Goal: Information Seeking & Learning: Learn about a topic

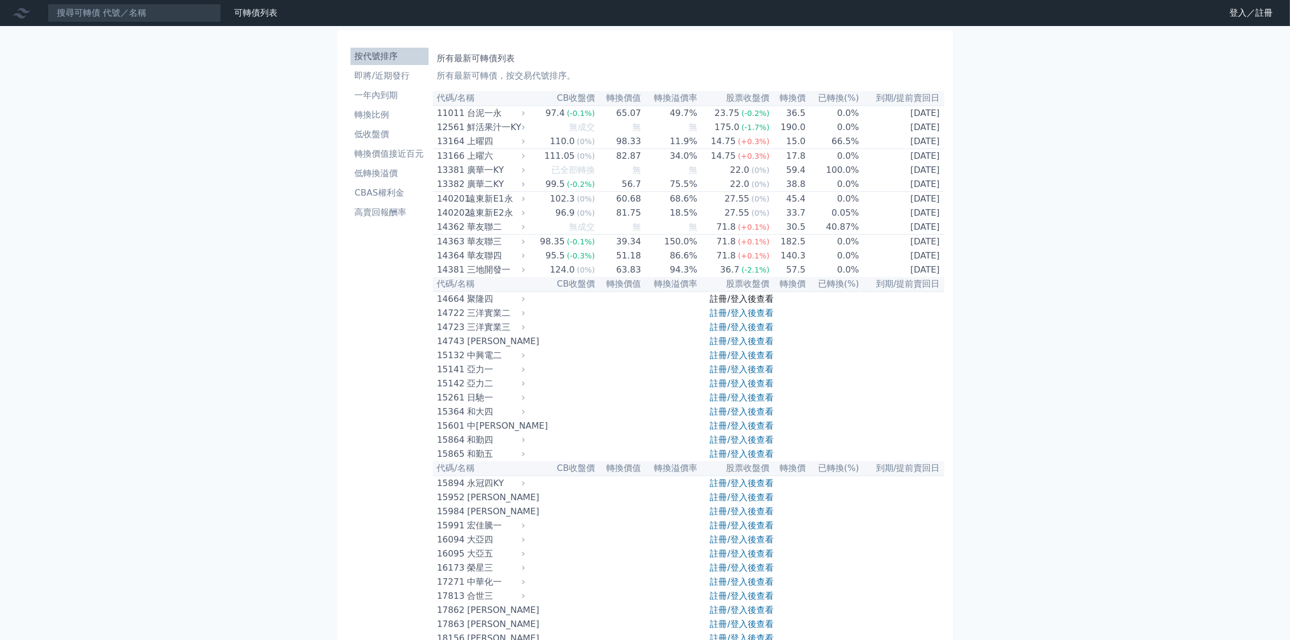
click at [733, 304] on link "註冊/登入後查看" at bounding box center [741, 299] width 63 height 10
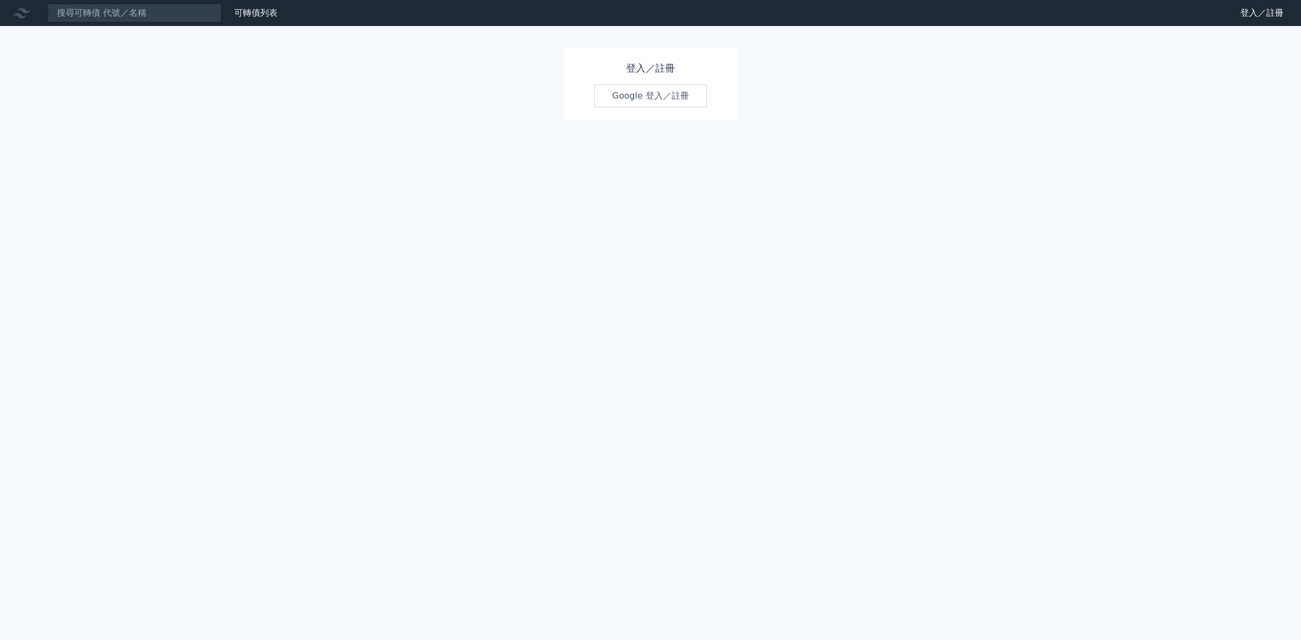
click at [638, 103] on link "Google 登入／註冊" at bounding box center [650, 96] width 113 height 23
click at [639, 99] on link "Google 登入／註冊" at bounding box center [650, 96] width 113 height 23
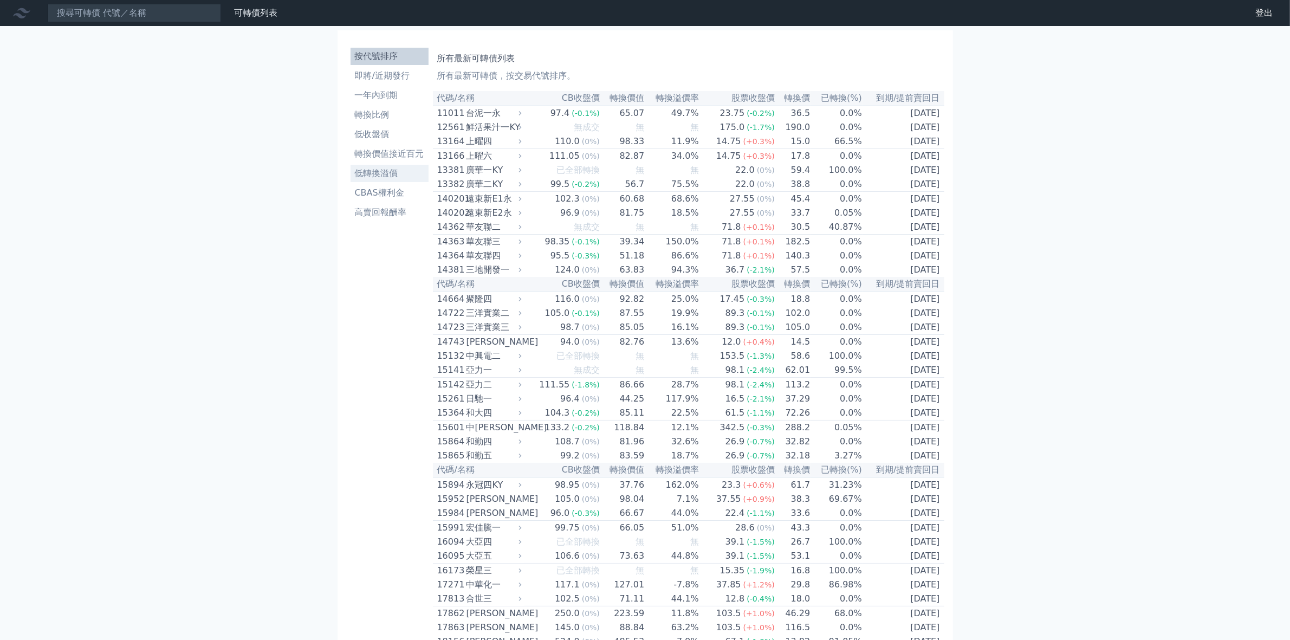
click at [393, 174] on li "低轉換溢價" at bounding box center [390, 173] width 78 height 13
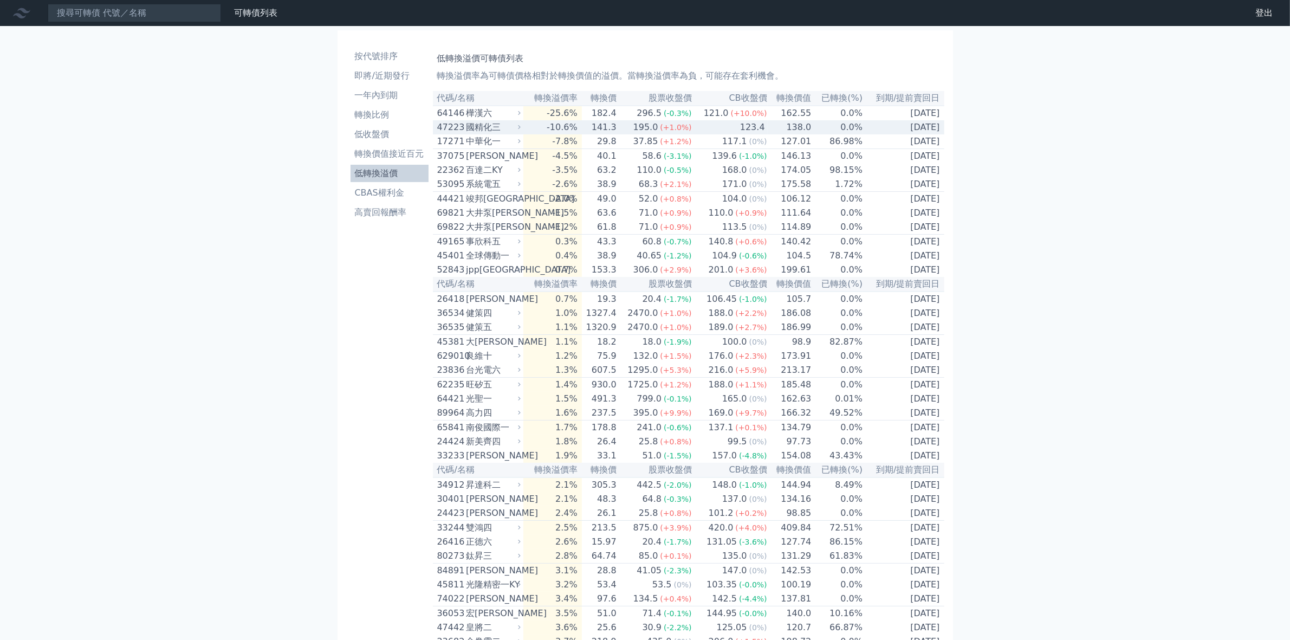
click at [648, 132] on div "195.0" at bounding box center [645, 127] width 29 height 13
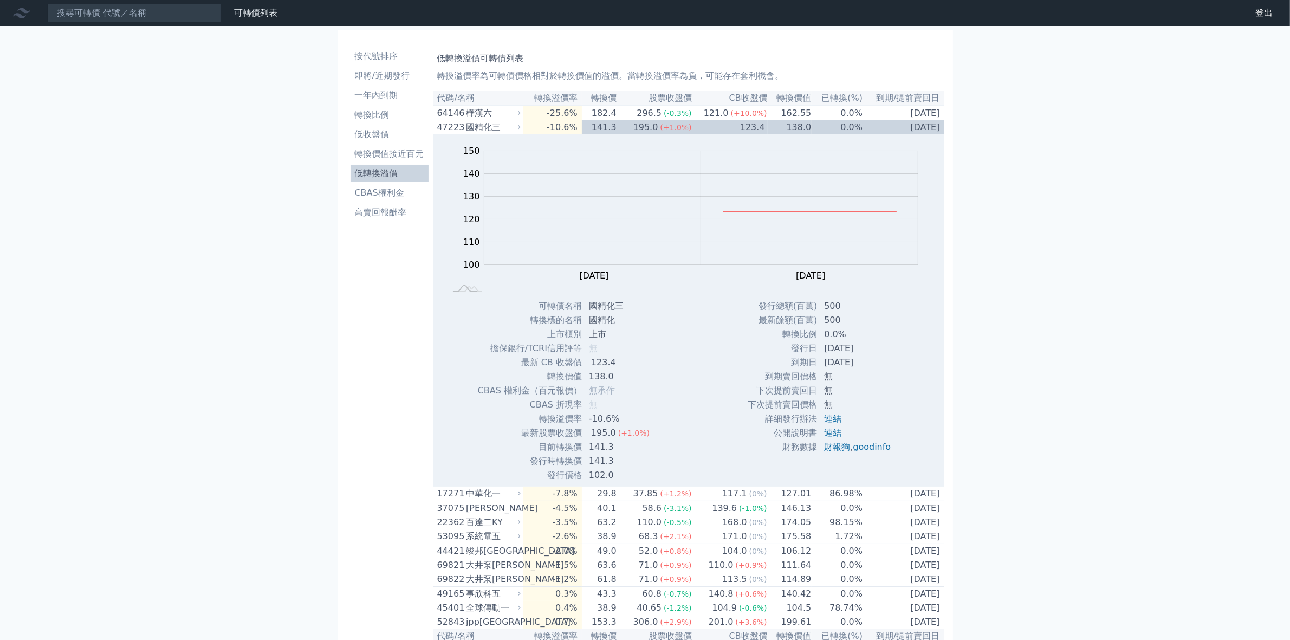
click at [470, 133] on div "國精化三" at bounding box center [492, 127] width 53 height 13
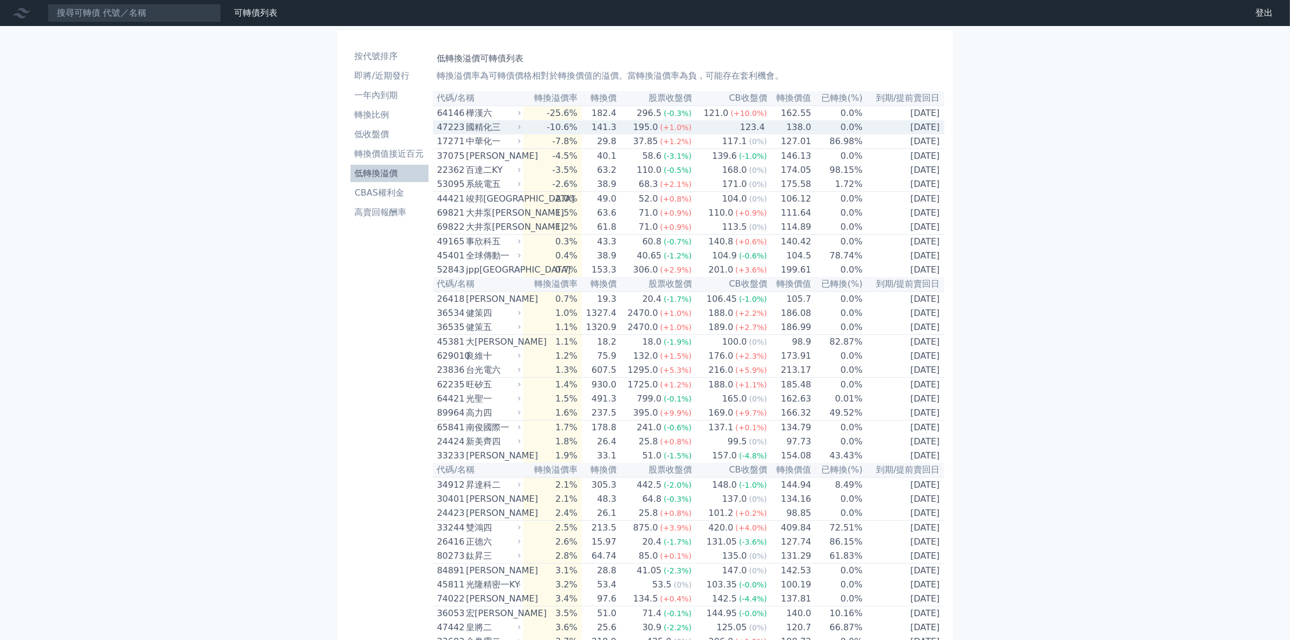
click at [489, 129] on div "國精化三" at bounding box center [492, 127] width 53 height 13
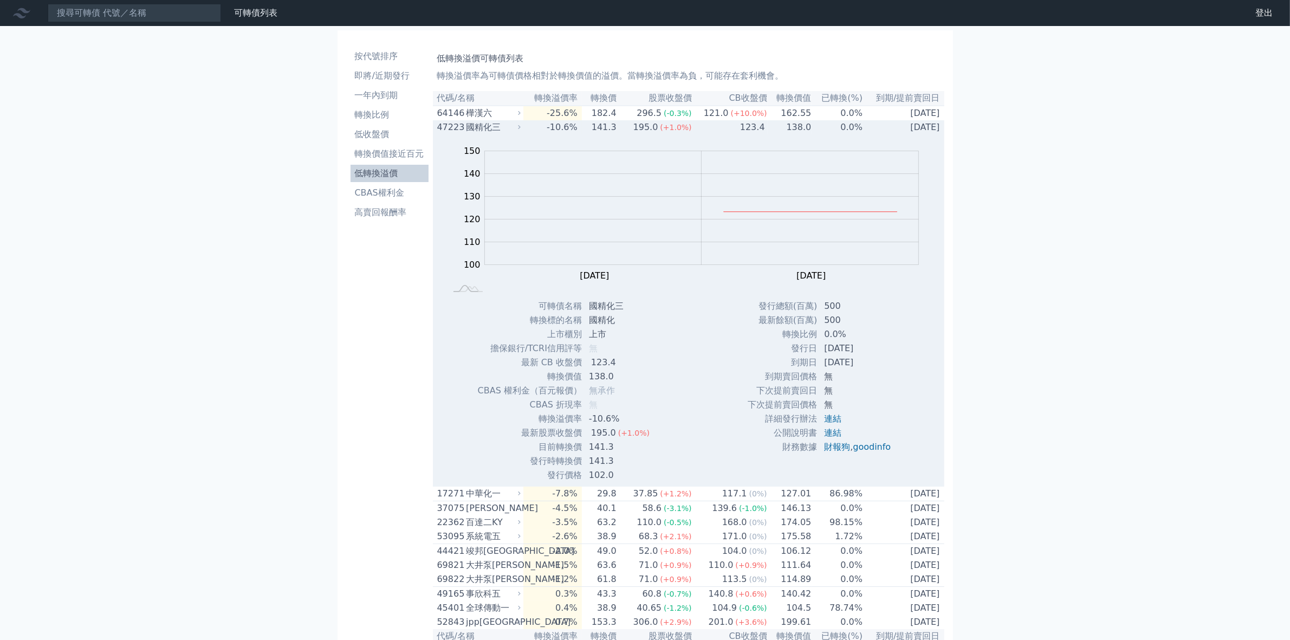
click at [476, 131] on div "國精化三" at bounding box center [492, 127] width 53 height 13
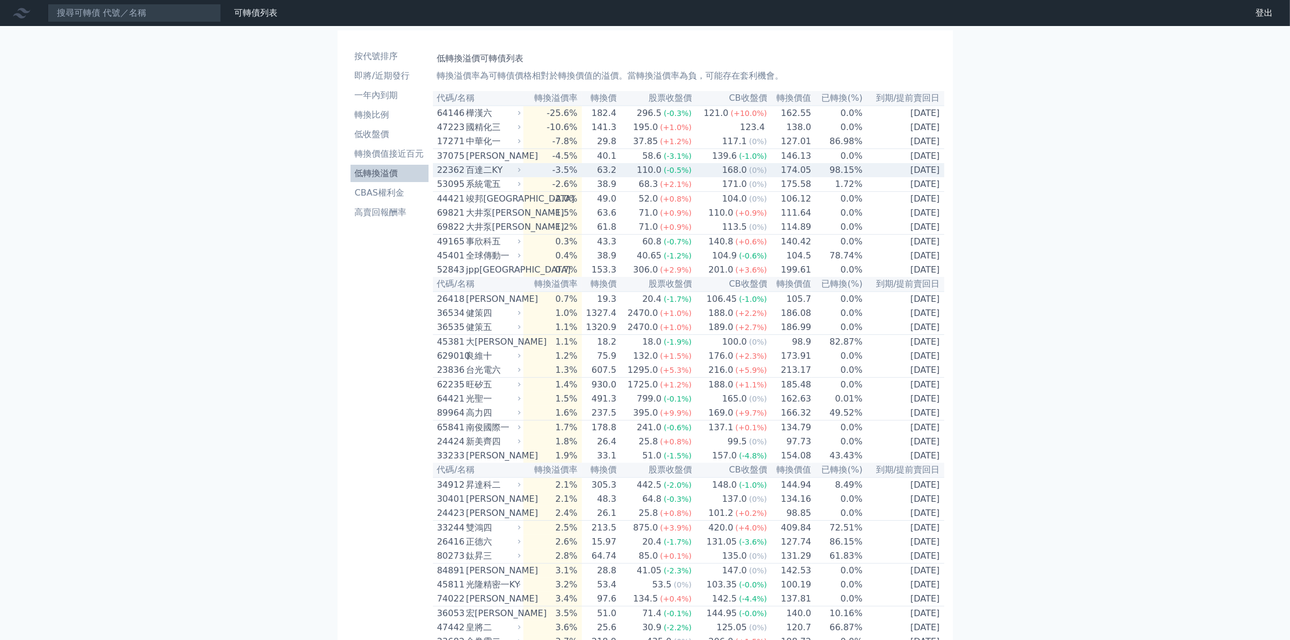
click at [492, 174] on div "百達二KY" at bounding box center [492, 170] width 53 height 13
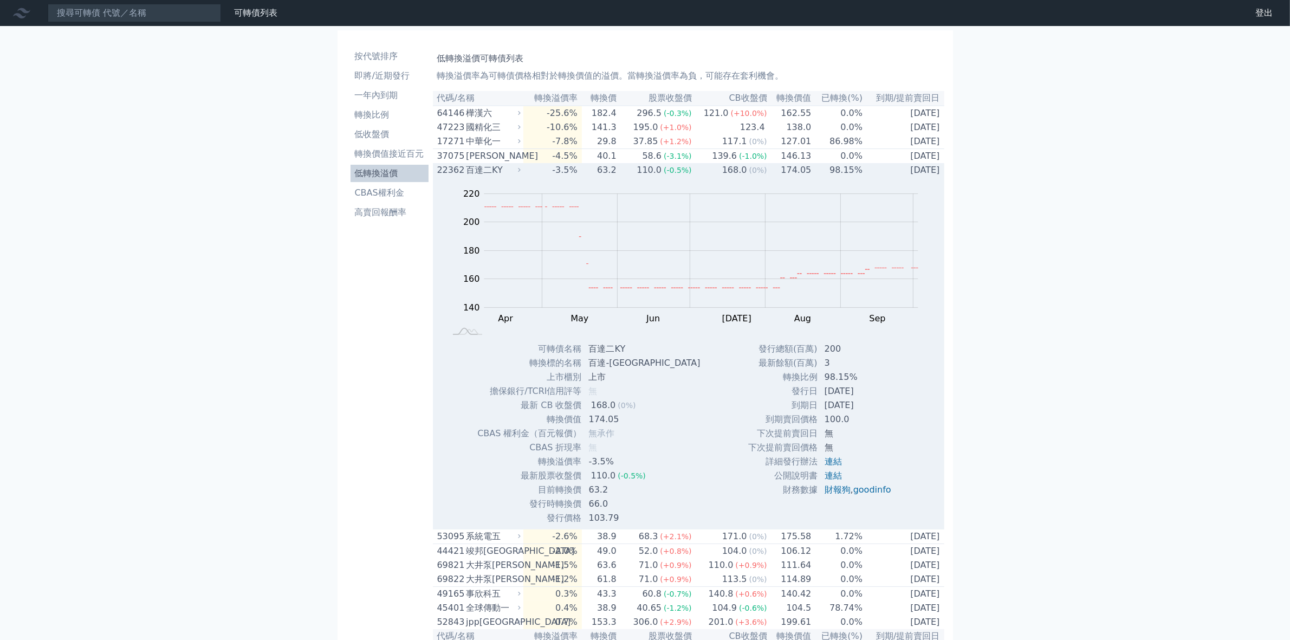
click at [492, 174] on div "百達二KY" at bounding box center [492, 170] width 53 height 13
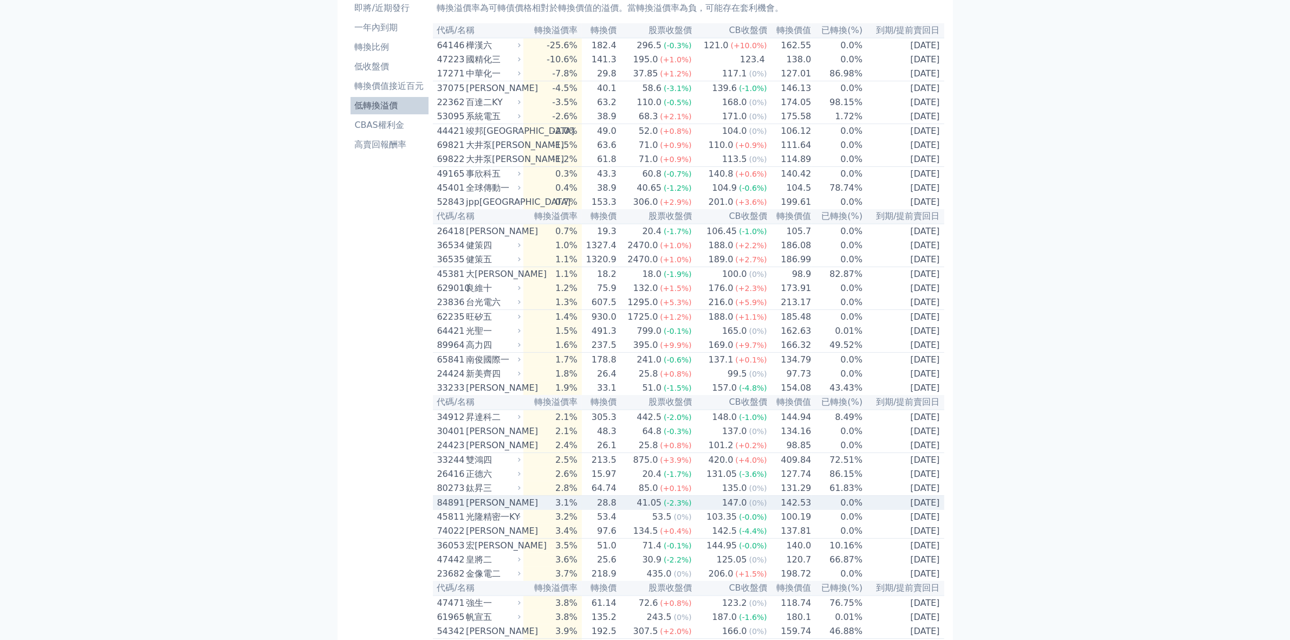
scroll to position [135, 0]
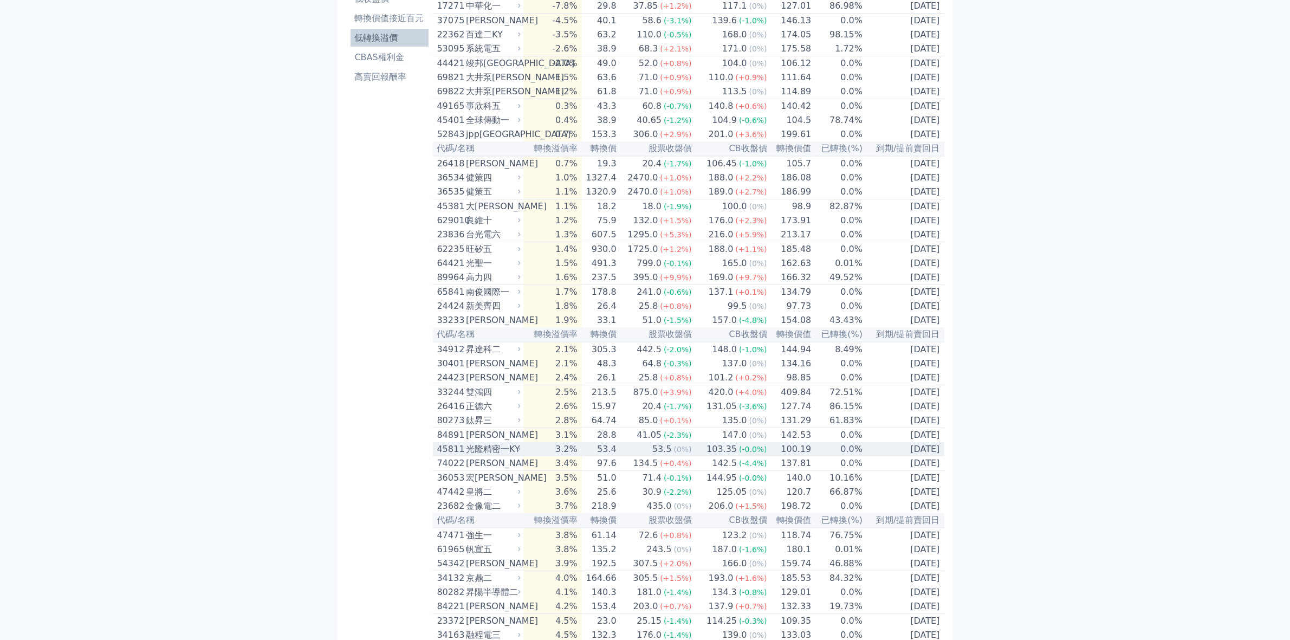
click at [503, 456] on div "光隆精密一KY" at bounding box center [492, 449] width 53 height 13
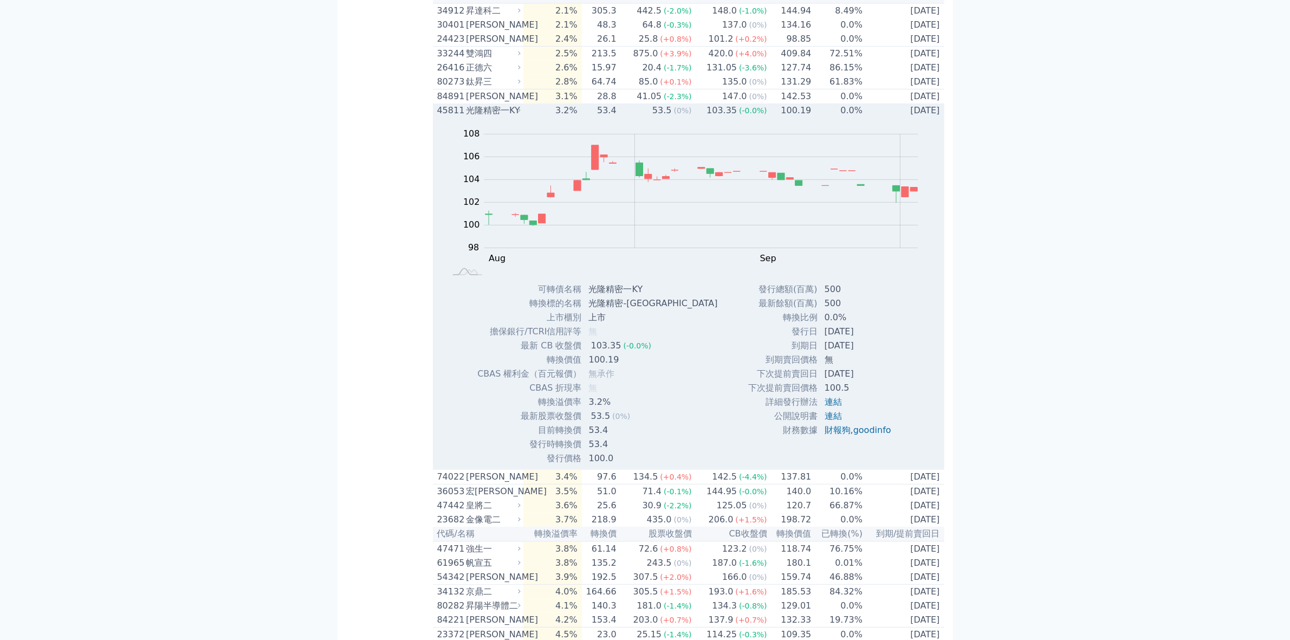
scroll to position [406, 0]
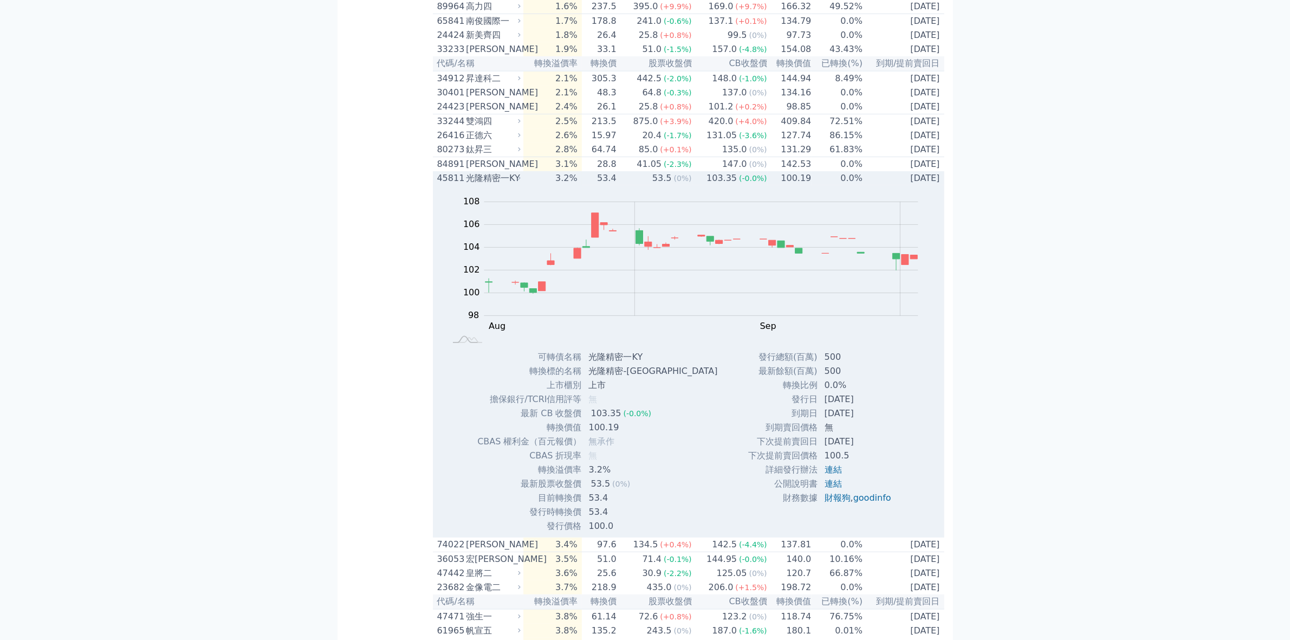
click at [480, 185] on div "光隆精密一KY" at bounding box center [492, 178] width 53 height 13
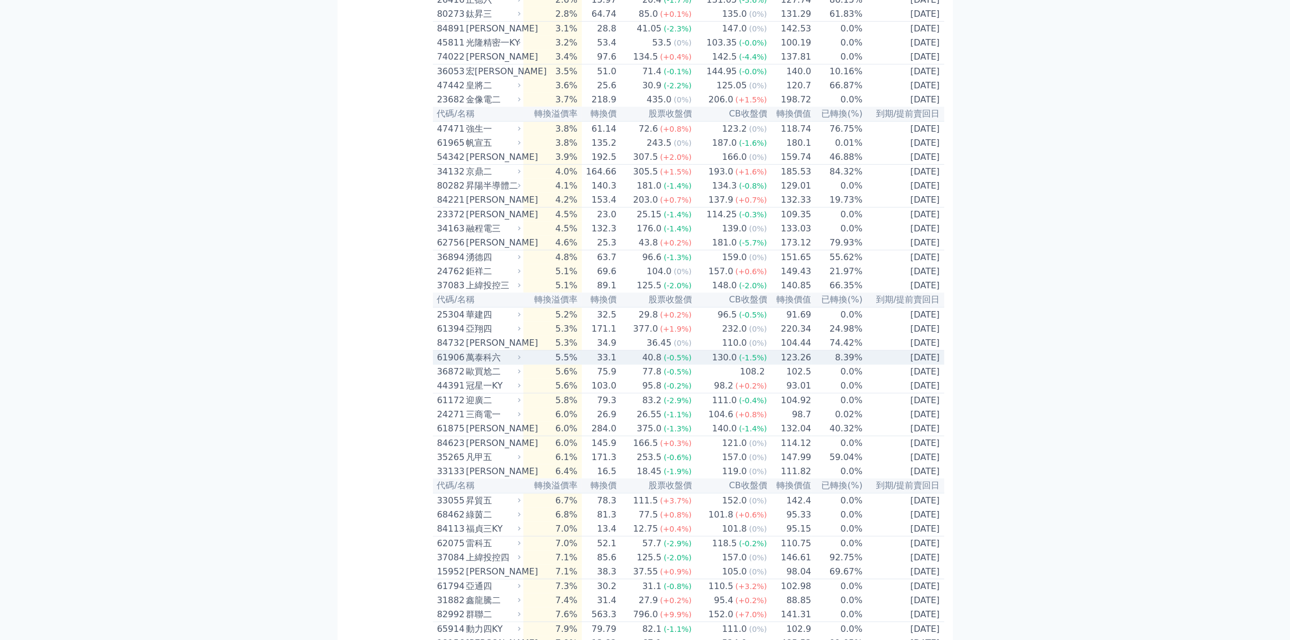
scroll to position [677, 0]
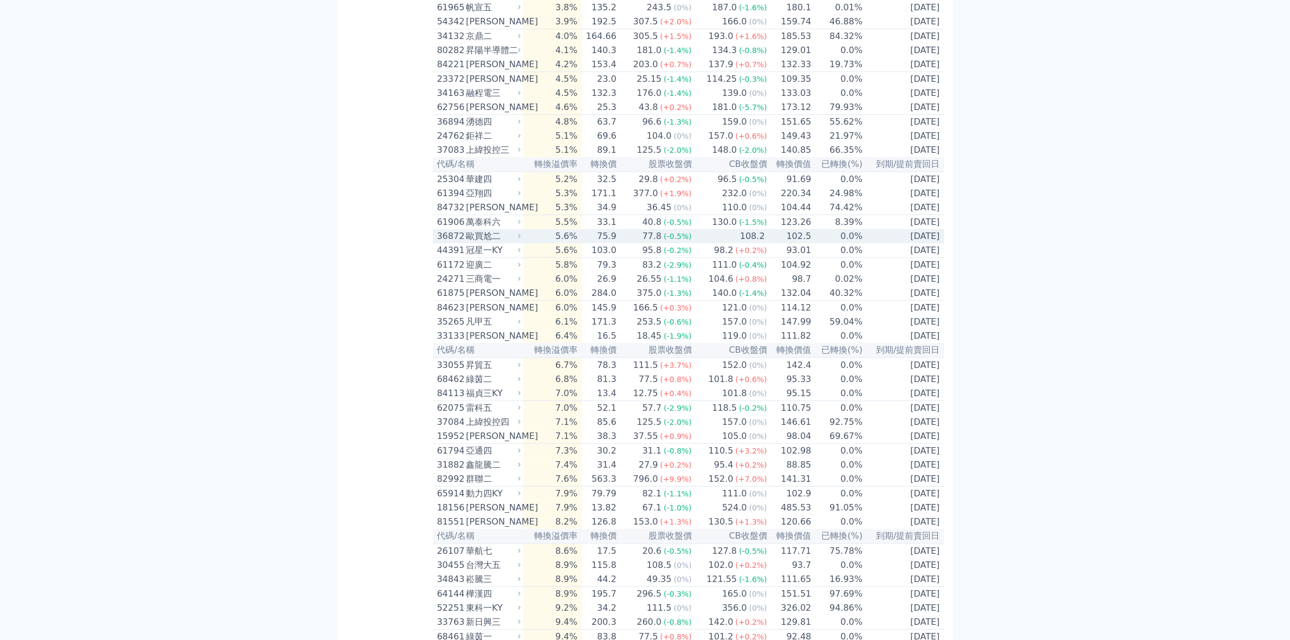
click at [493, 243] on div "歐買尬二" at bounding box center [492, 236] width 53 height 13
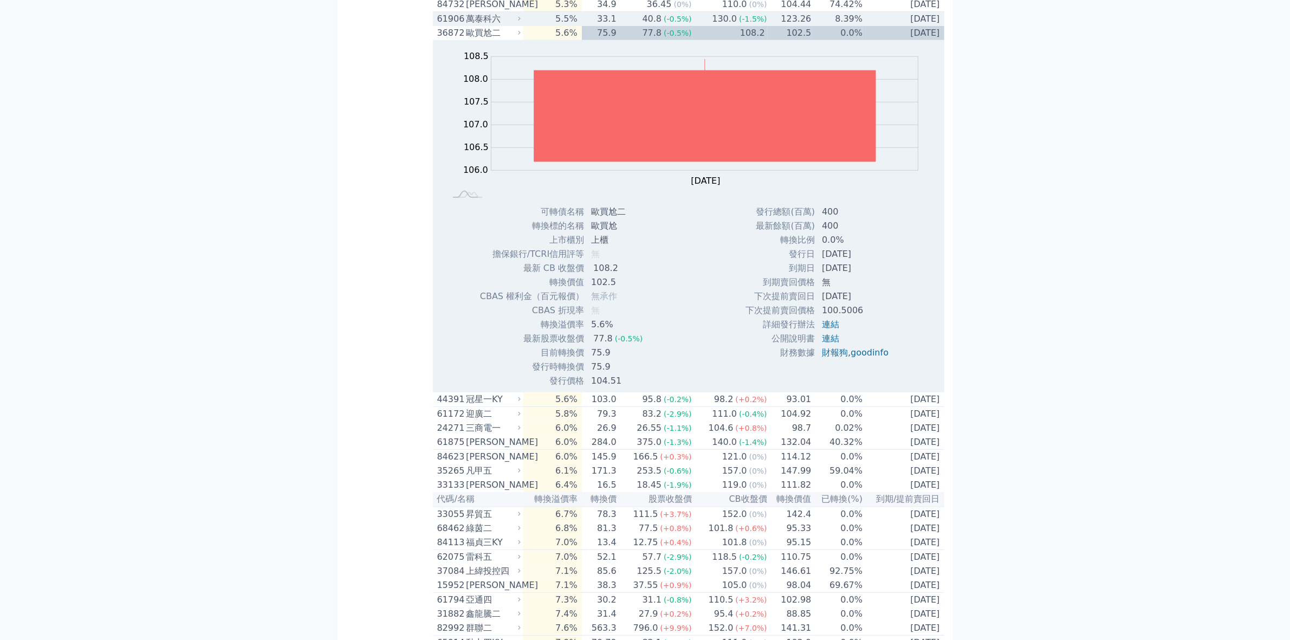
scroll to position [948, 0]
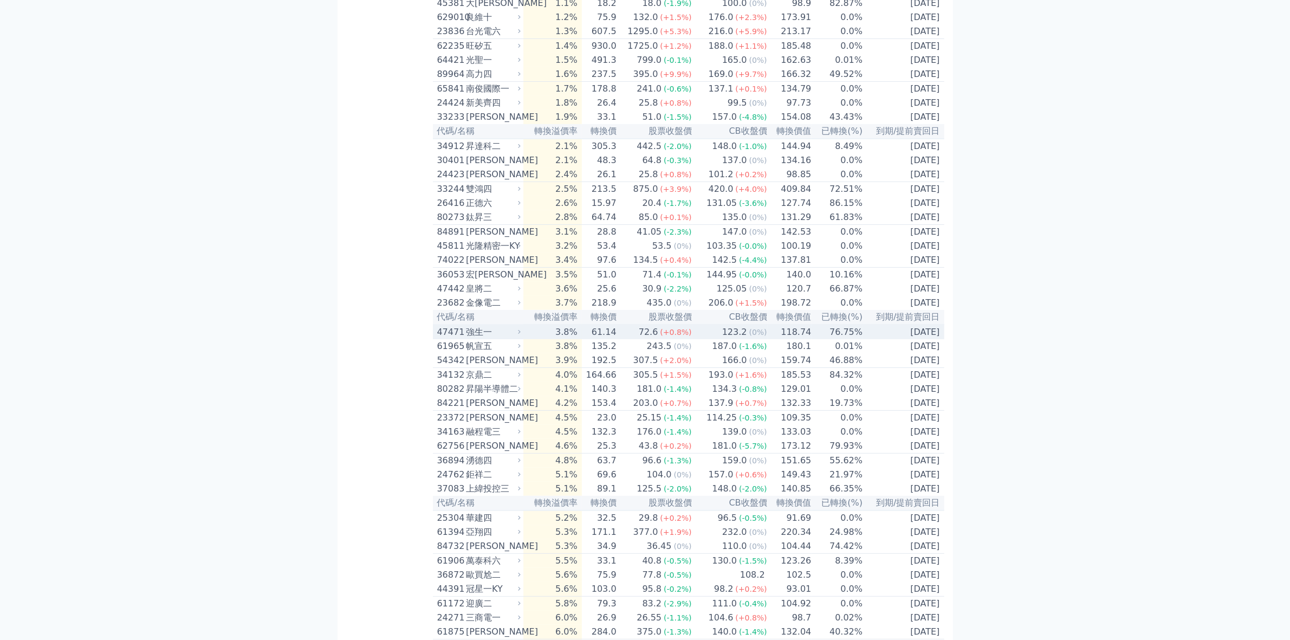
scroll to position [0, 0]
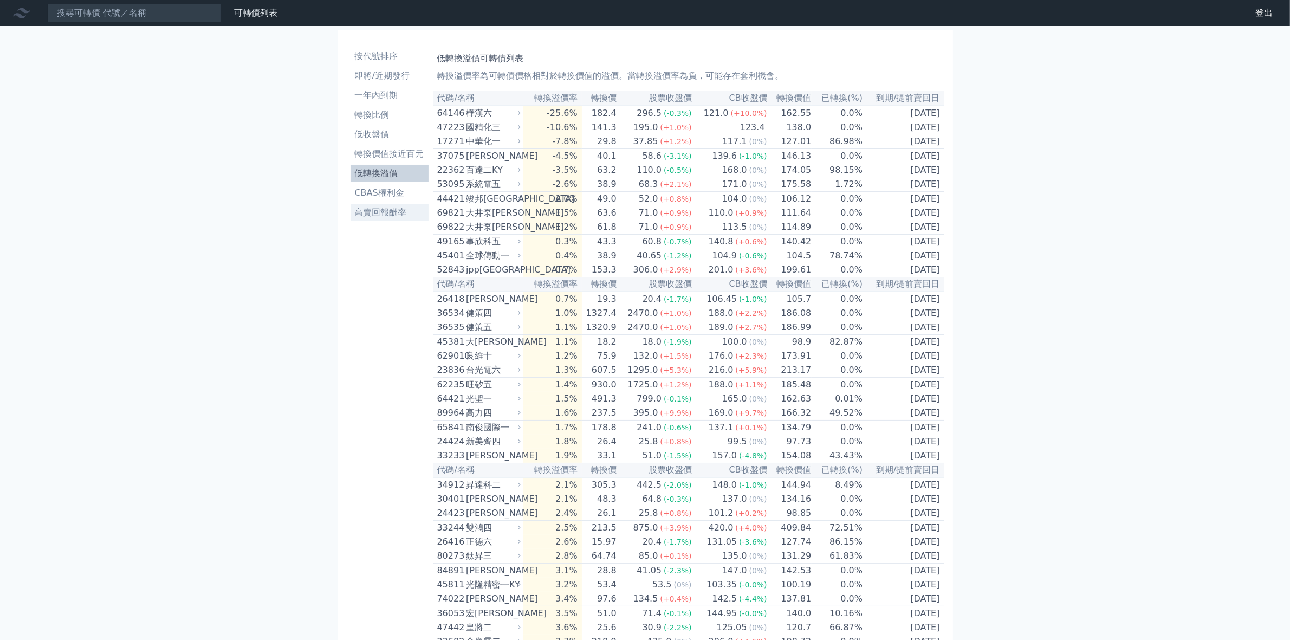
click at [380, 212] on li "高賣回報酬率" at bounding box center [390, 212] width 78 height 13
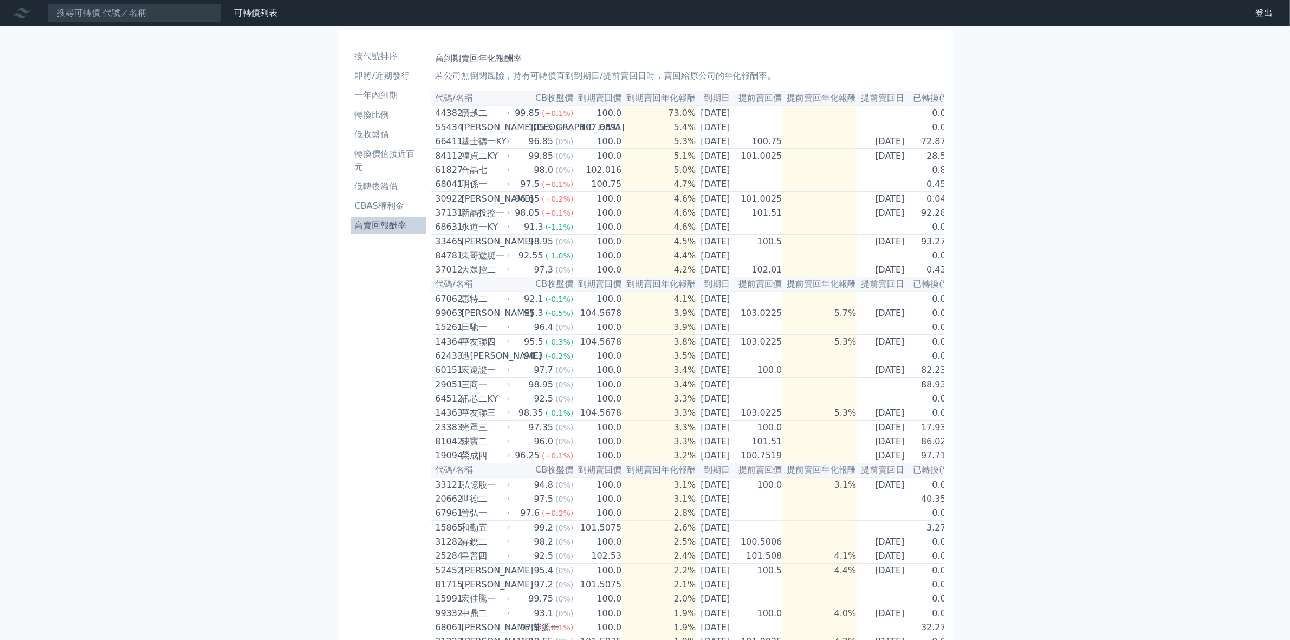
click at [378, 227] on li "高賣回報酬率" at bounding box center [389, 225] width 76 height 13
click at [389, 76] on li "即將/近期發行" at bounding box center [389, 75] width 76 height 13
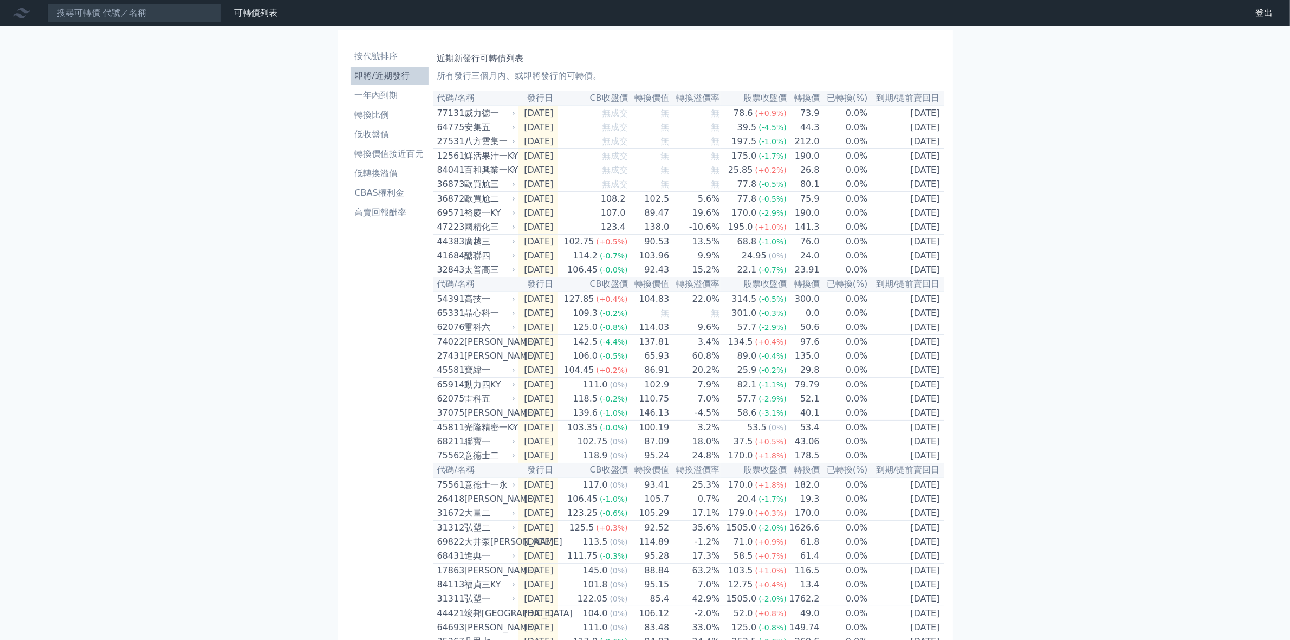
click at [402, 76] on li "即將/近期發行" at bounding box center [390, 75] width 78 height 13
